Goal: Find specific page/section: Find specific page/section

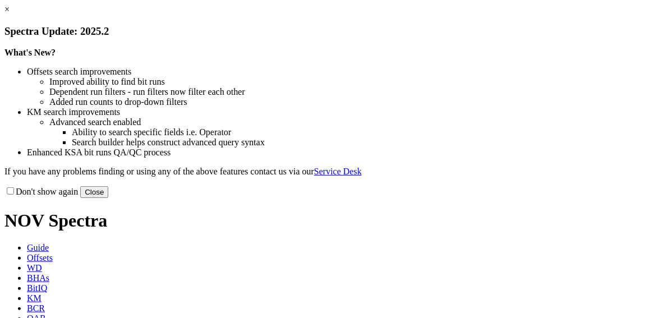
click at [565, 198] on div "Don't show again Close" at bounding box center [323, 192] width 639 height 12
click at [108, 198] on button "Close" at bounding box center [94, 192] width 28 height 12
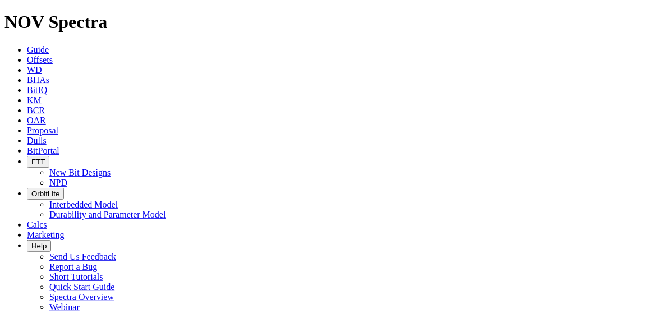
click at [27, 136] on icon at bounding box center [27, 141] width 0 height 10
paste input "S318448"
drag, startPoint x: 409, startPoint y: 61, endPoint x: 365, endPoint y: 62, distance: 43.8
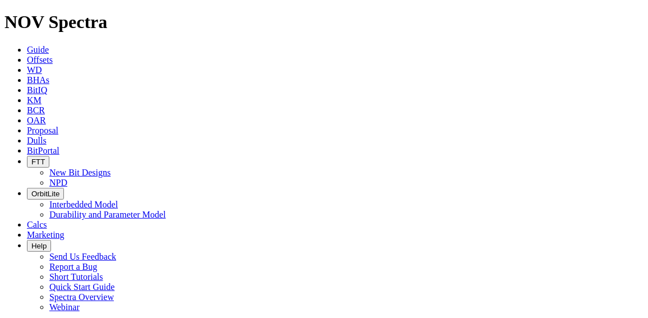
paste input "2"
drag, startPoint x: 422, startPoint y: 60, endPoint x: 384, endPoint y: 60, distance: 37.6
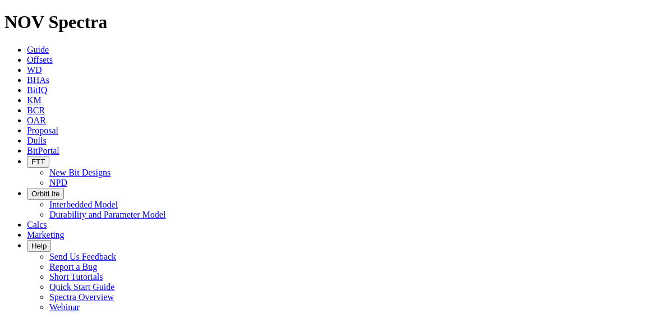
type input "S316544"
